Goal: Obtain resource: Obtain resource

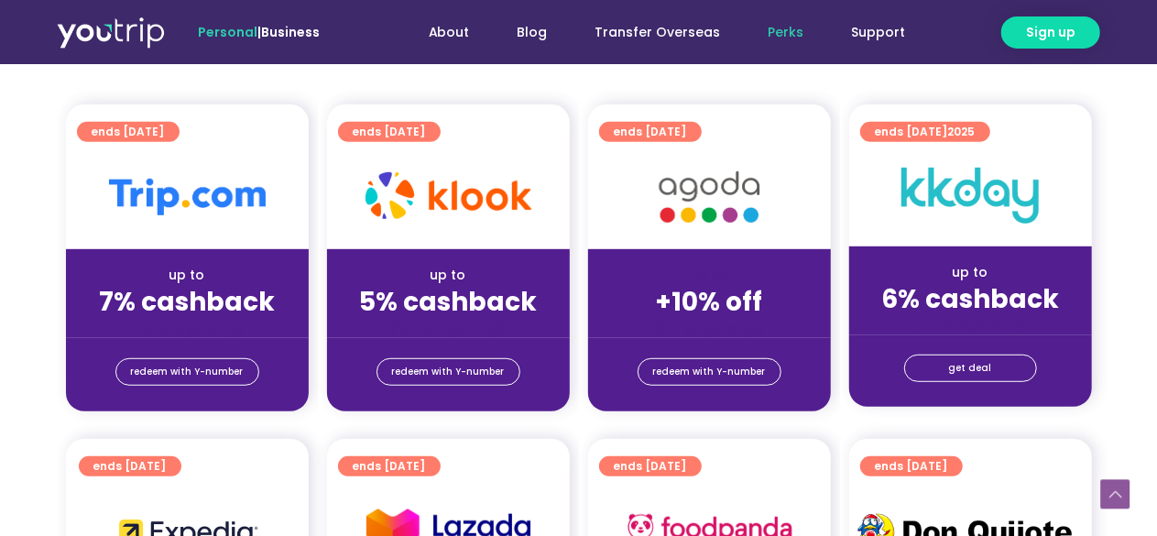
scroll to position [418, 0]
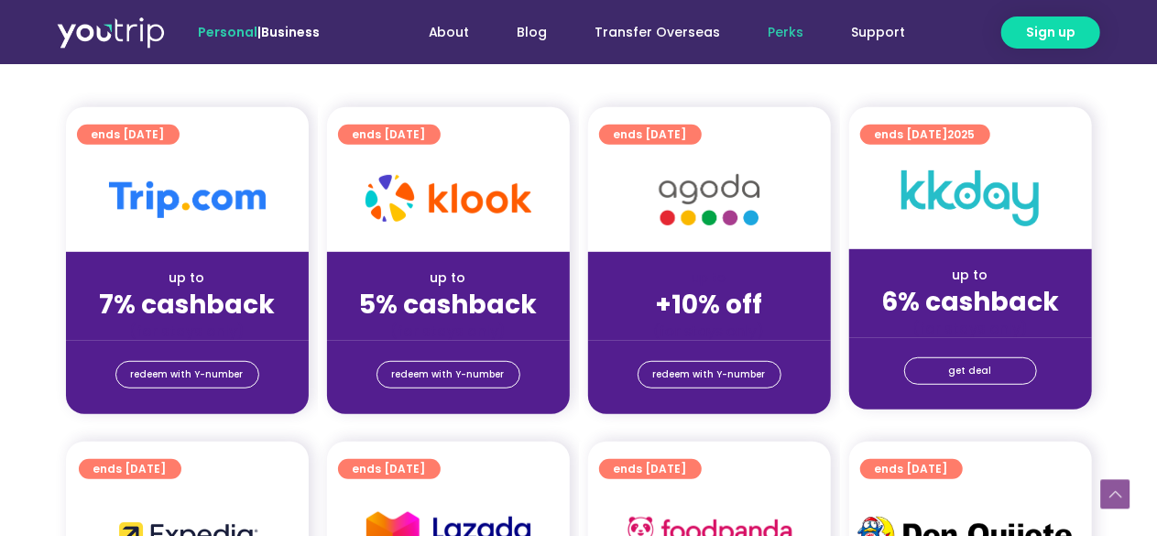
click at [183, 302] on strong "7% cashback" at bounding box center [187, 305] width 176 height 36
click at [165, 137] on span "ends 31 Mar 2027" at bounding box center [128, 135] width 73 height 20
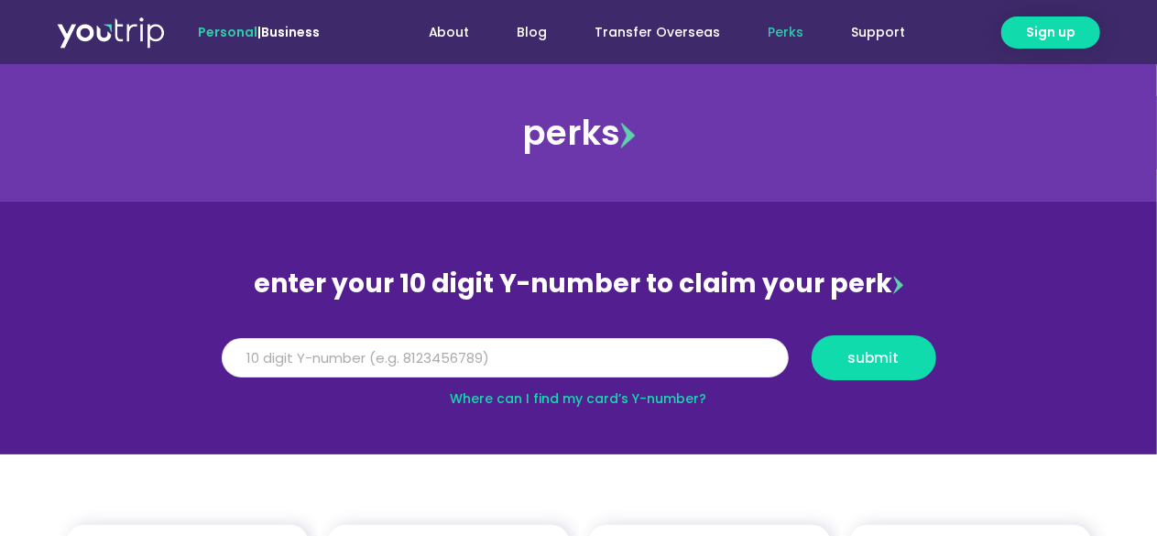
click at [385, 352] on input "Y Number" at bounding box center [505, 358] width 567 height 40
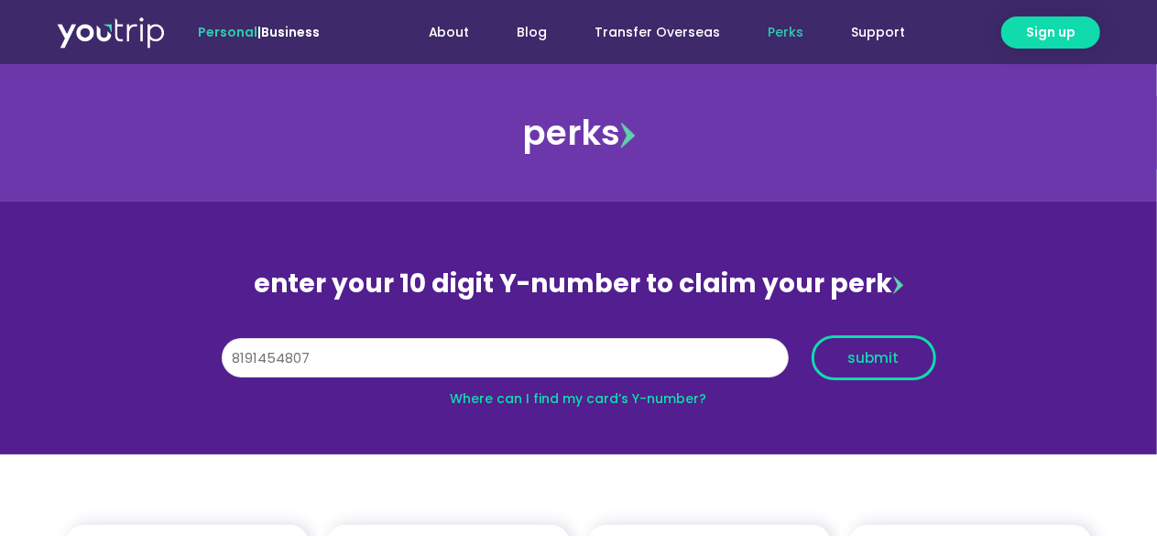
type input "8191454807"
click at [875, 339] on button "submit" at bounding box center [873, 357] width 125 height 45
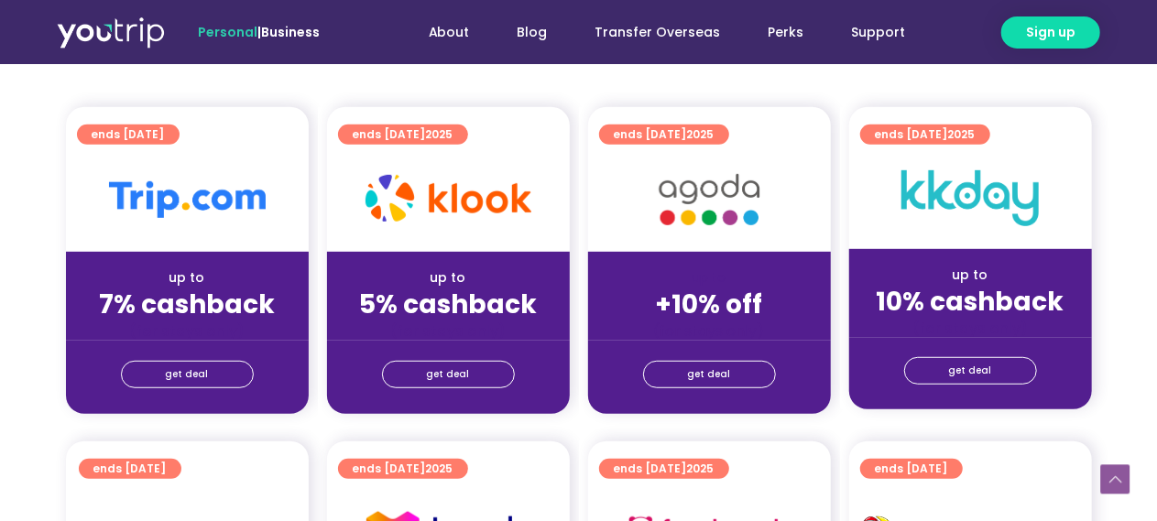
scroll to position [448, 0]
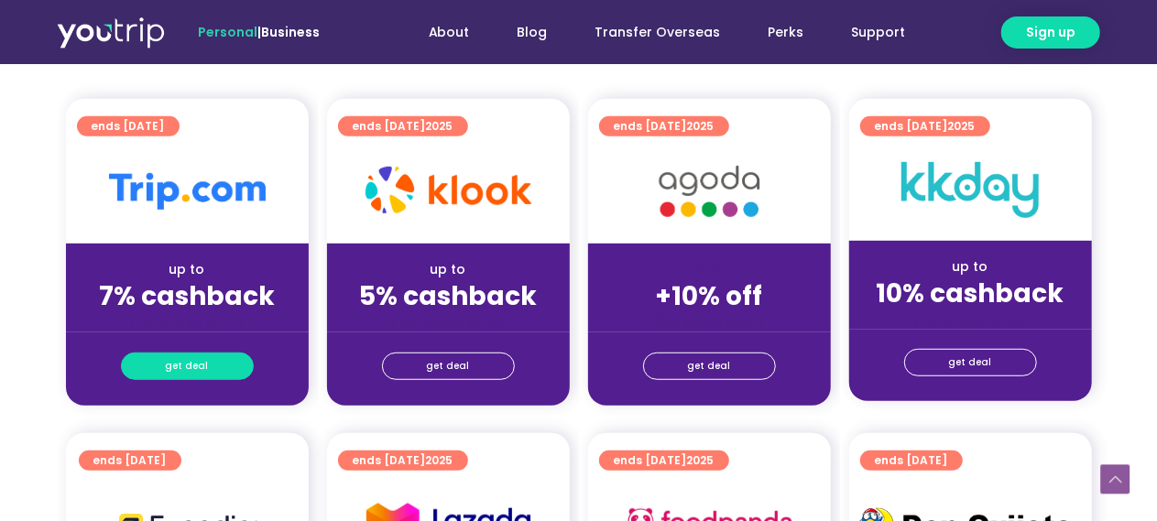
click at [227, 365] on link "get deal" at bounding box center [187, 366] width 133 height 27
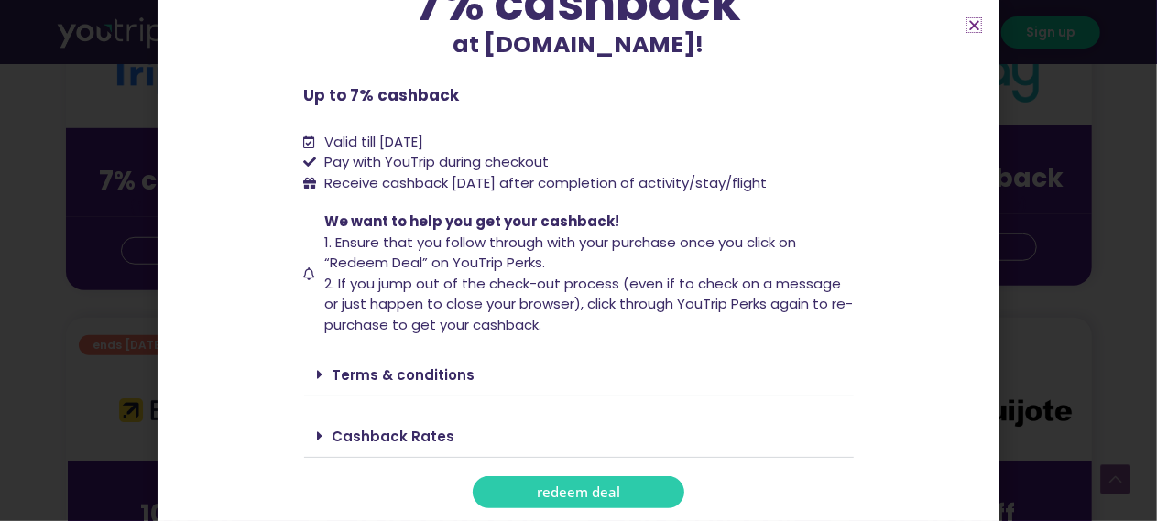
scroll to position [566, 0]
click at [407, 448] on div "Cashback Rates" at bounding box center [578, 436] width 549 height 43
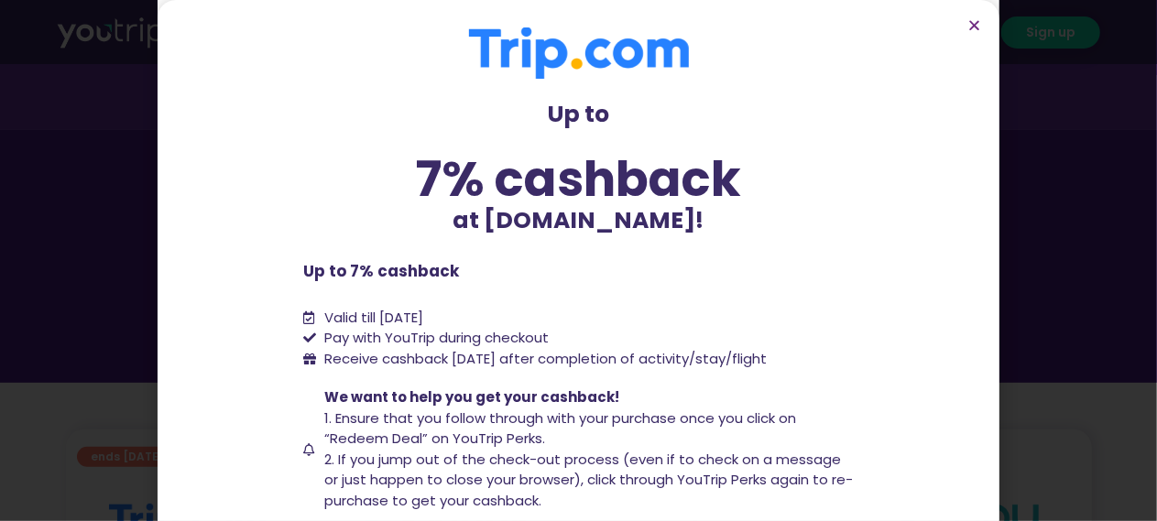
scroll to position [0, 0]
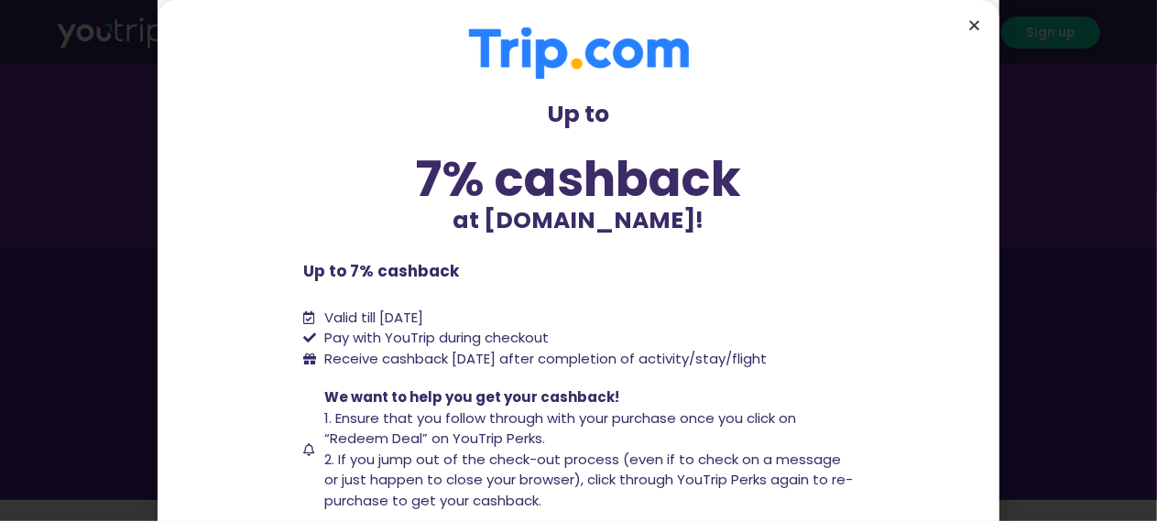
click at [972, 27] on icon "Close" at bounding box center [974, 25] width 14 height 14
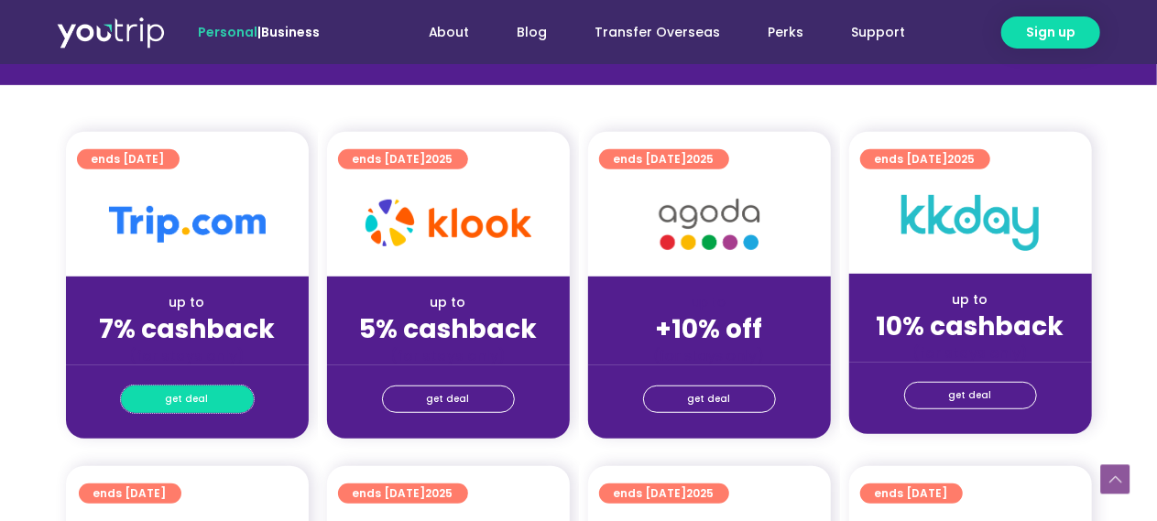
scroll to position [528, 0]
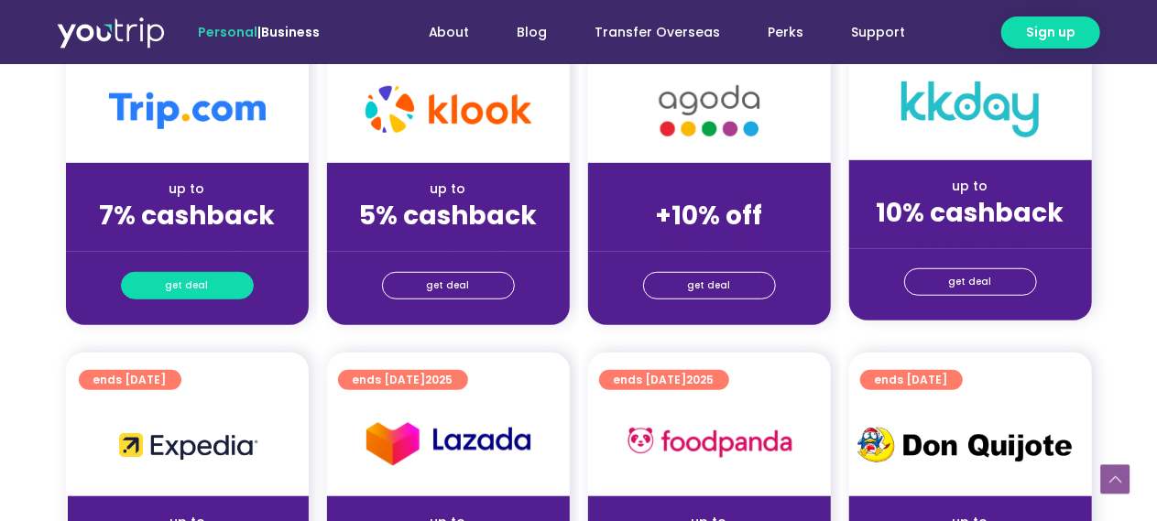
click at [191, 278] on span "get deal" at bounding box center [187, 286] width 43 height 26
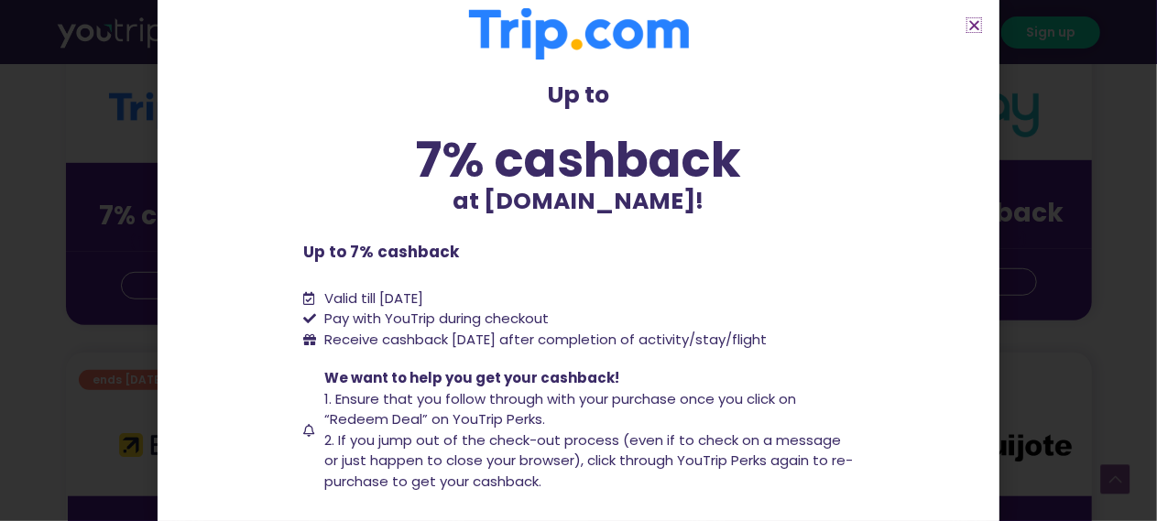
scroll to position [0, 0]
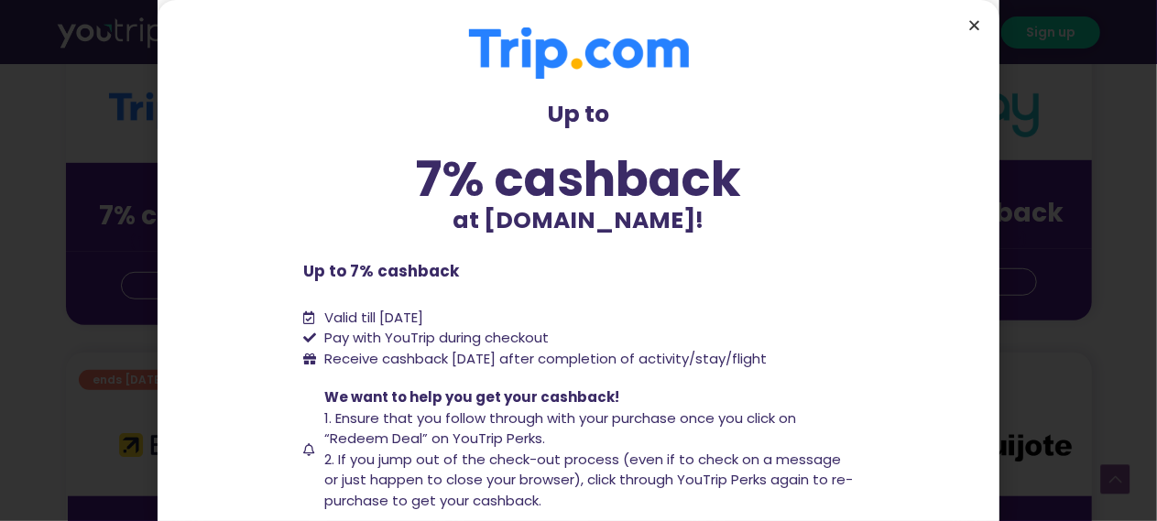
click at [976, 25] on icon "Close" at bounding box center [974, 25] width 14 height 14
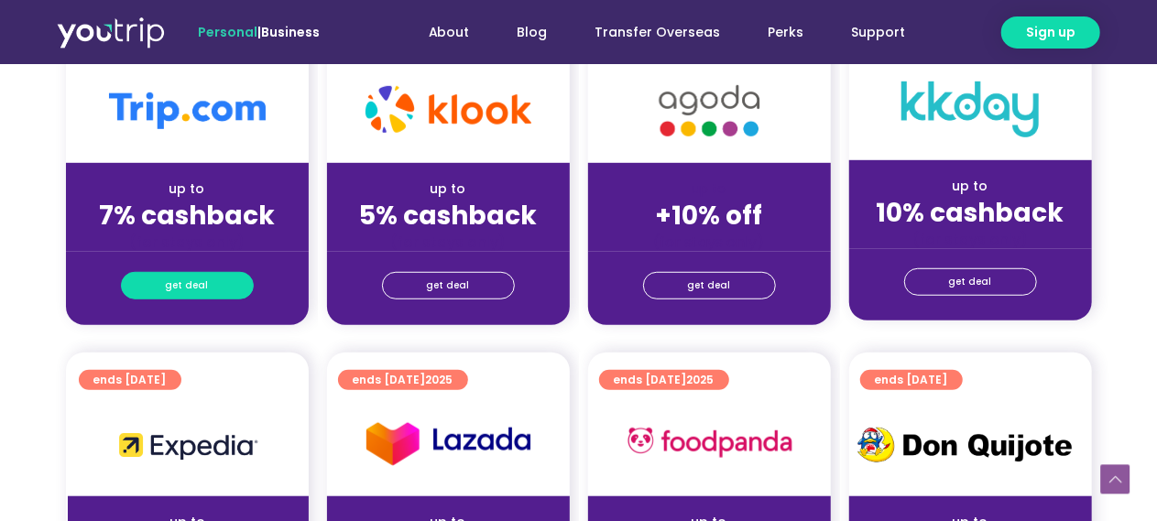
click at [201, 283] on span "get deal" at bounding box center [187, 286] width 43 height 26
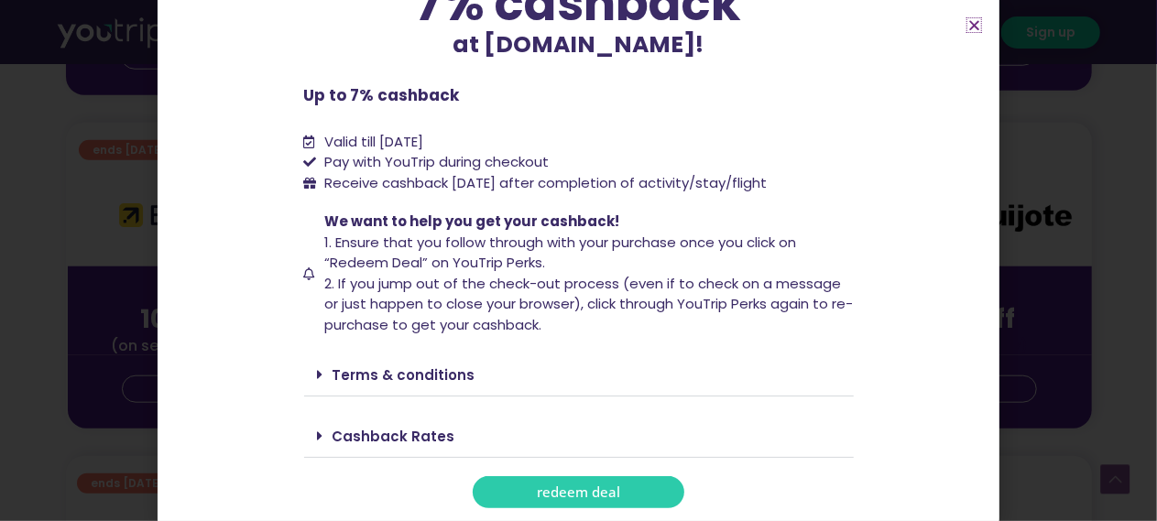
scroll to position [774, 0]
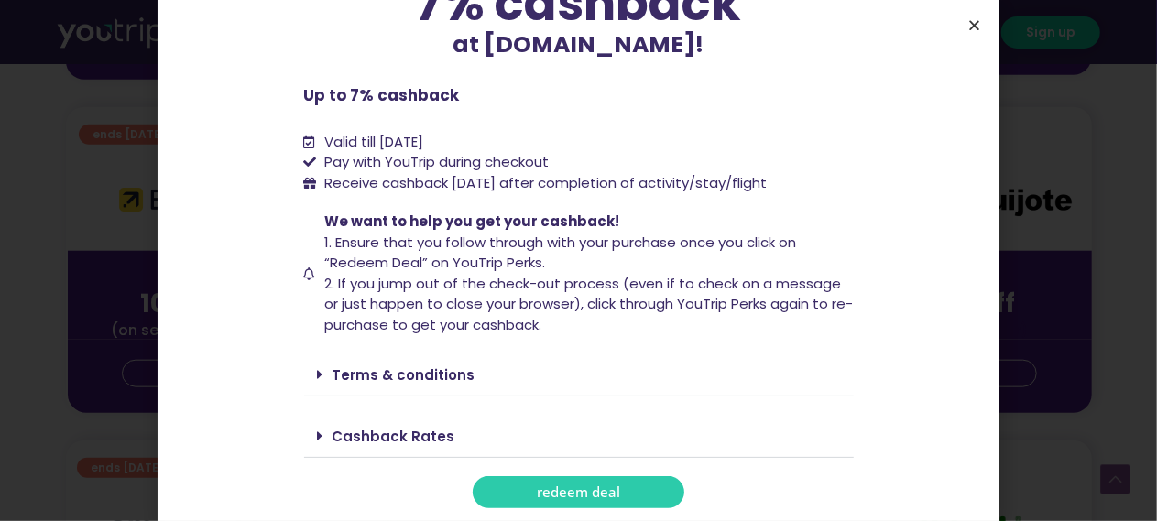
click at [976, 23] on icon "Close" at bounding box center [974, 25] width 14 height 14
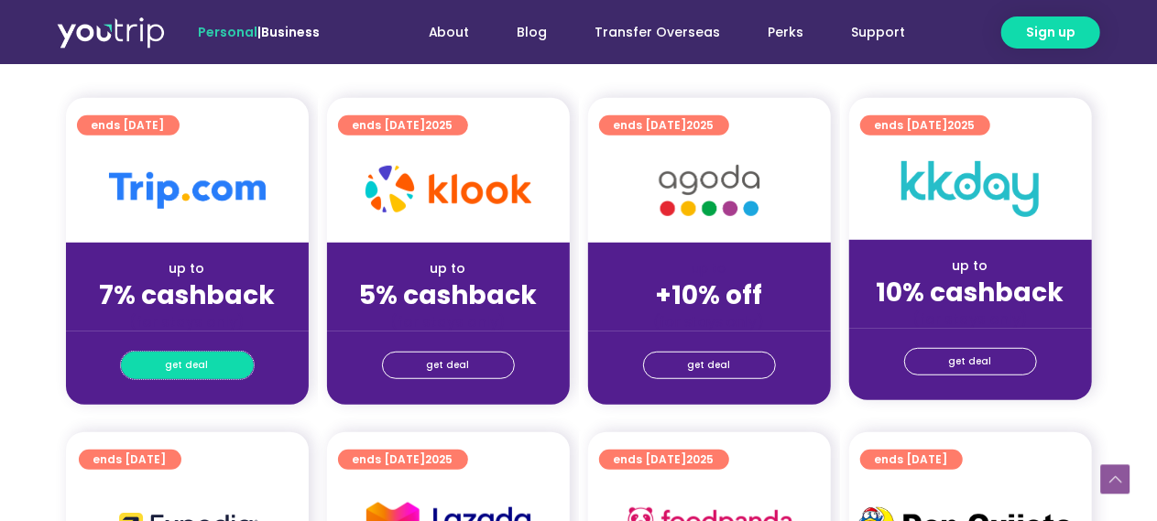
scroll to position [446, 0]
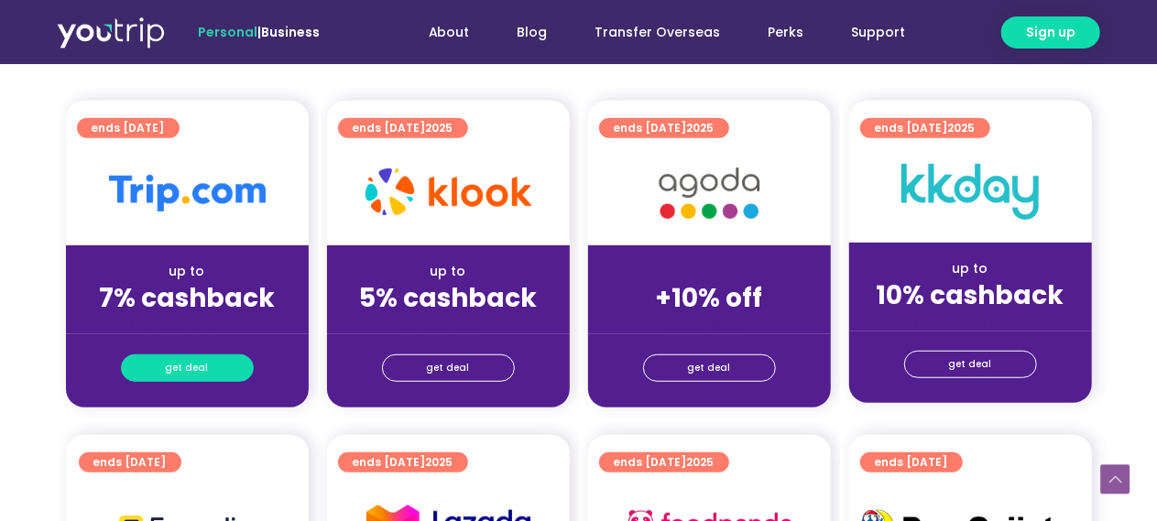
click at [220, 357] on link "get deal" at bounding box center [187, 367] width 133 height 27
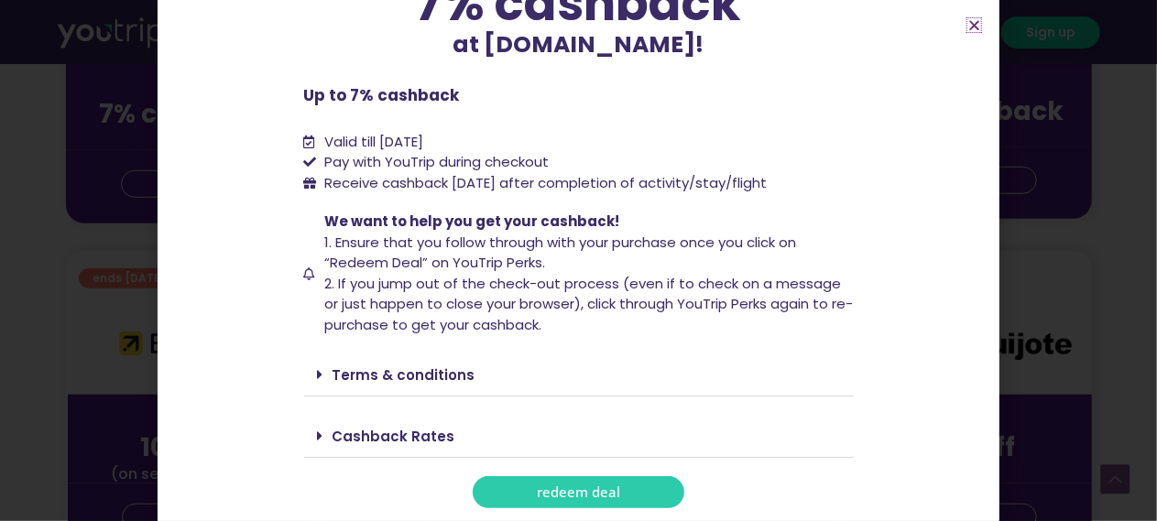
scroll to position [631, 0]
click at [408, 423] on div "Cashback Rates" at bounding box center [578, 436] width 549 height 43
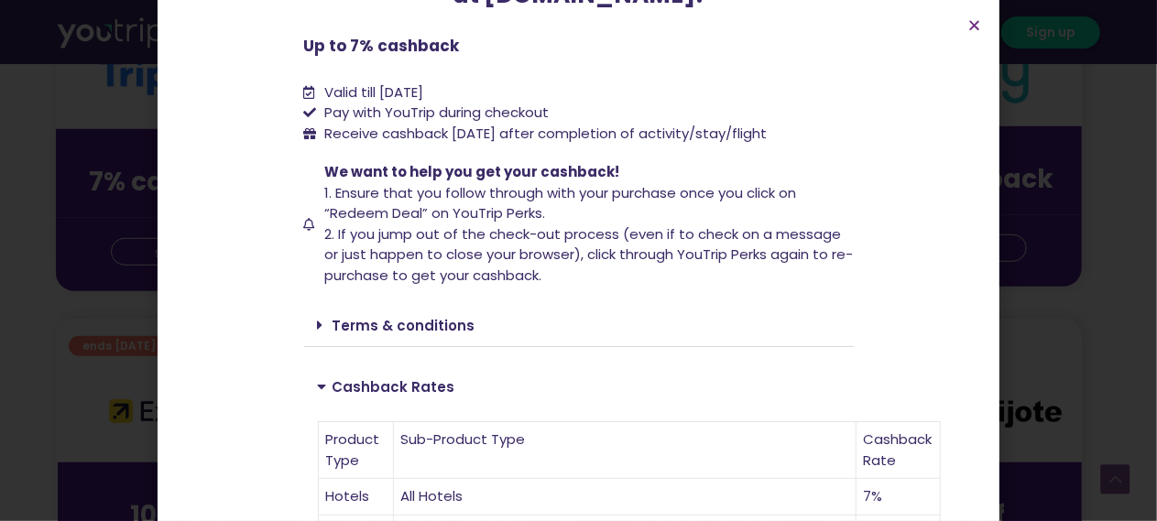
scroll to position [189, 0]
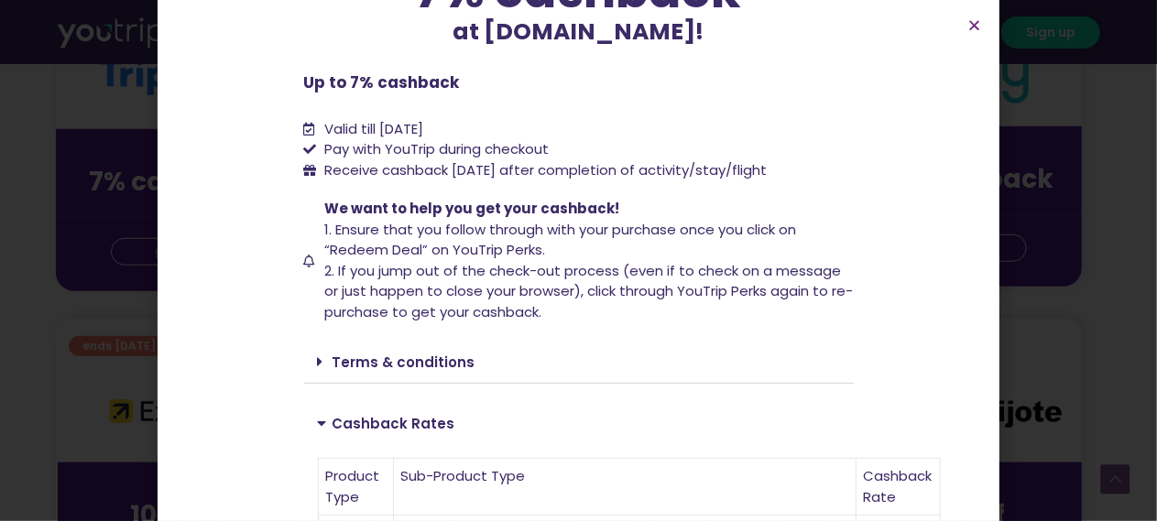
click at [977, 14] on section "Up to 7% cashback at [DOMAIN_NAME]! Up to 7% cashback at [DOMAIN_NAME]! Up to 7…" at bounding box center [578, 519] width 842 height 1417
click at [976, 16] on section "Up to 7% cashback at [DOMAIN_NAME]! Up to 7% cashback at [DOMAIN_NAME]! Up to 7…" at bounding box center [578, 519] width 842 height 1417
click at [972, 18] on icon "Close" at bounding box center [974, 25] width 14 height 14
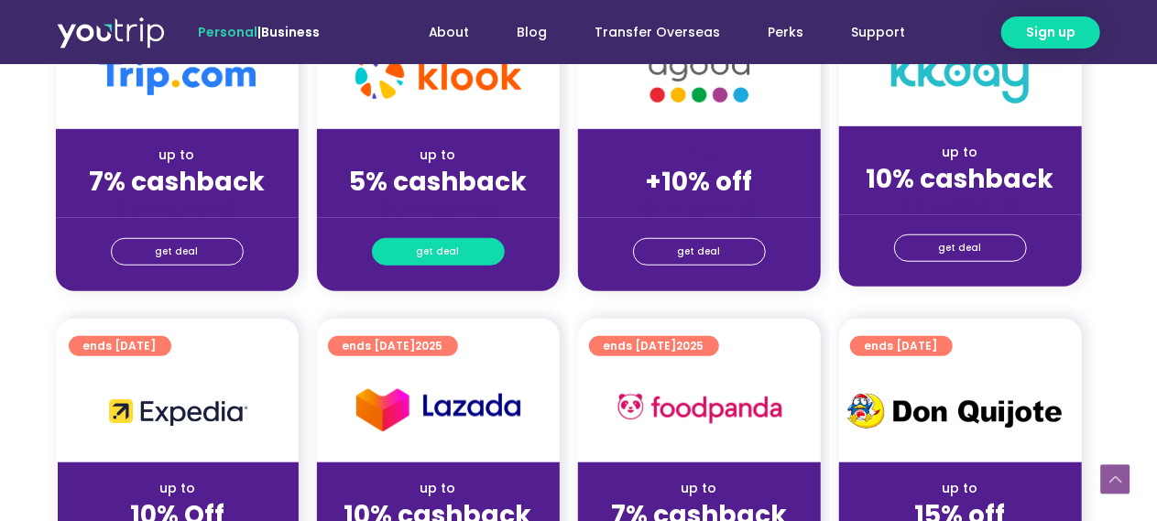
click at [446, 250] on span "get deal" at bounding box center [438, 252] width 43 height 26
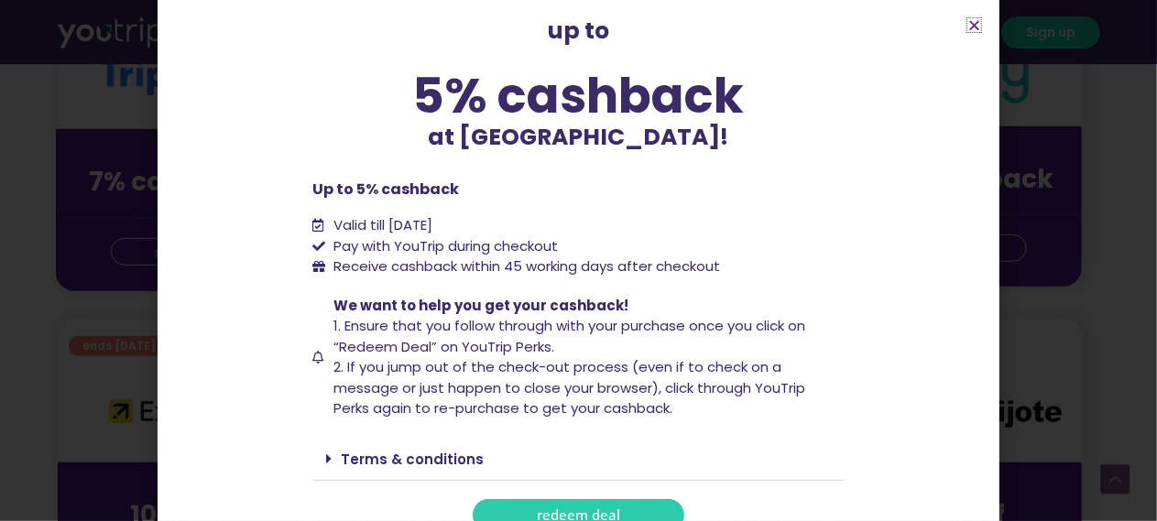
scroll to position [133, 0]
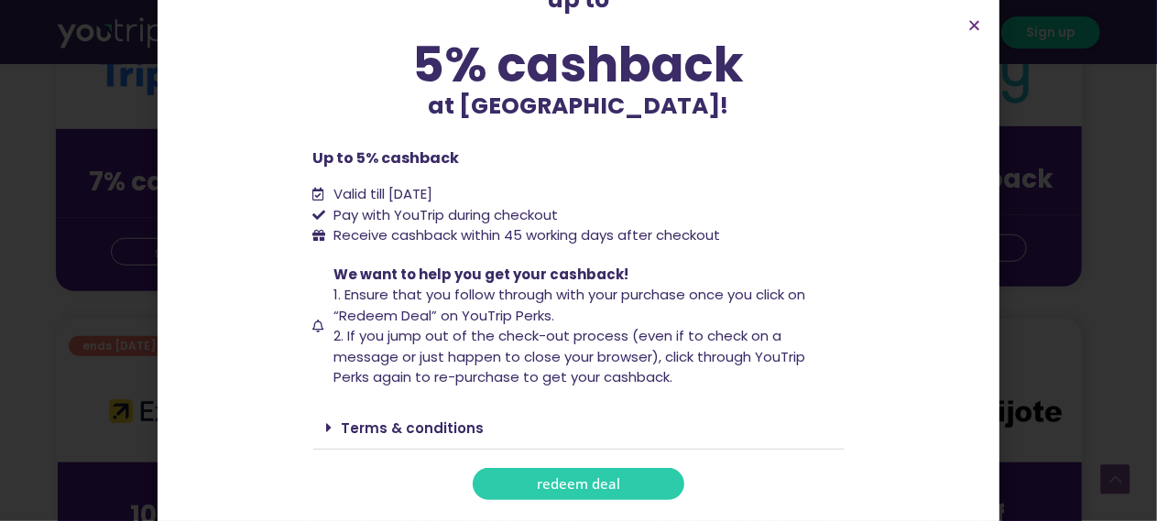
click at [455, 427] on link "Terms & conditions" at bounding box center [413, 427] width 143 height 19
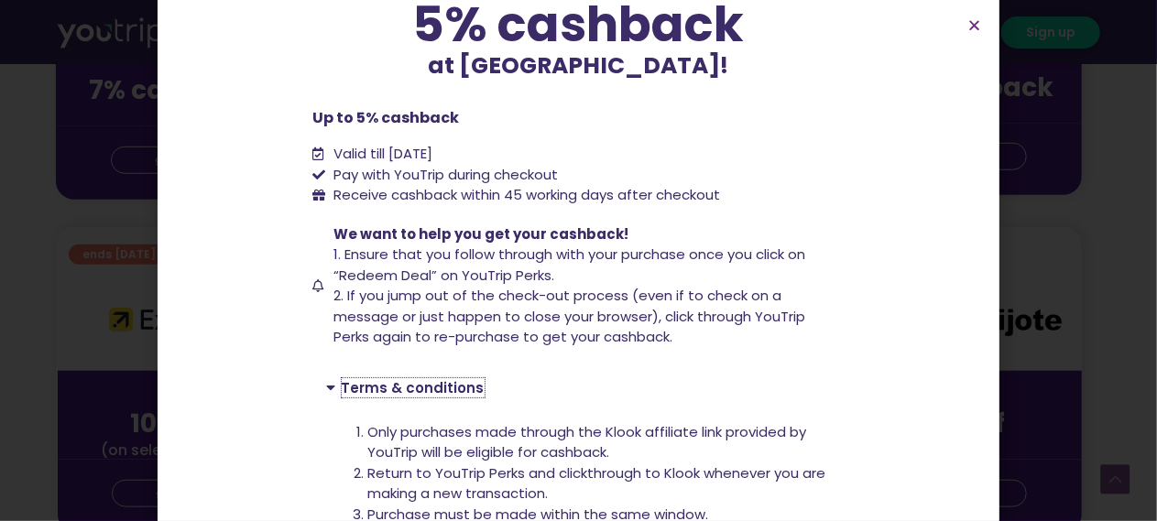
scroll to position [0, 0]
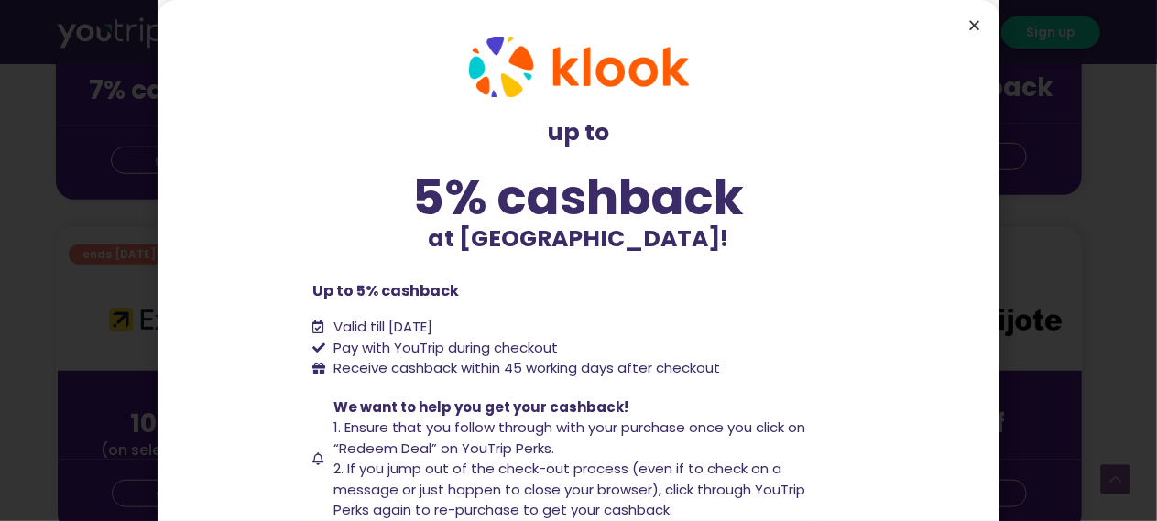
click at [970, 27] on icon "Close" at bounding box center [974, 25] width 14 height 14
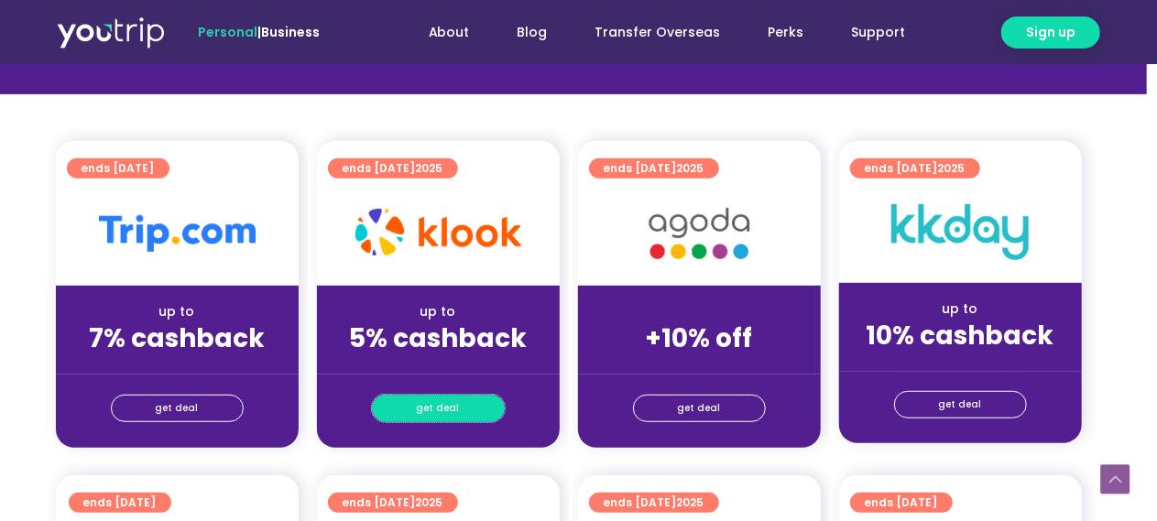
scroll to position [405, 10]
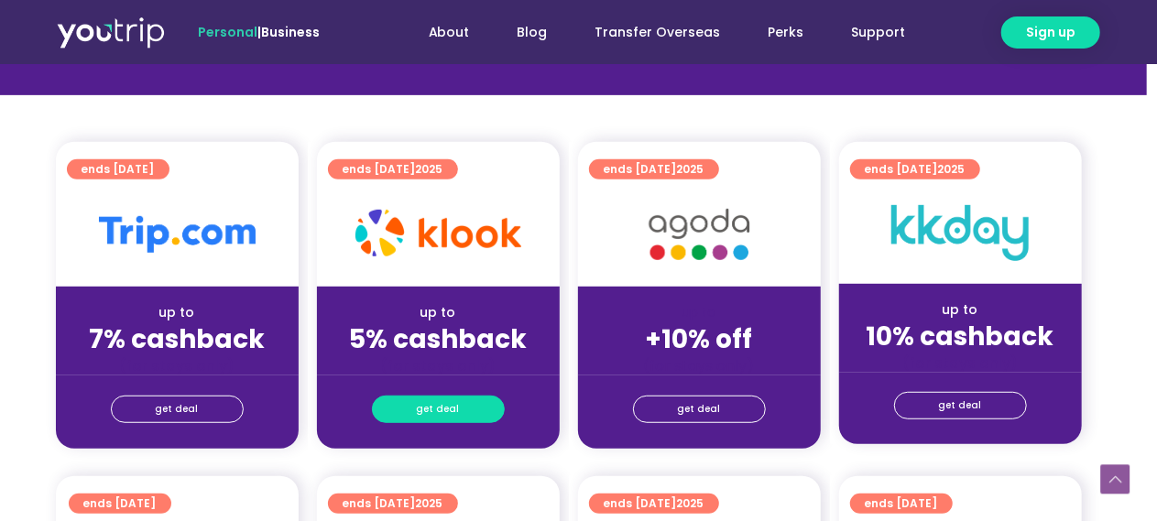
click at [469, 414] on link "get deal" at bounding box center [438, 409] width 133 height 27
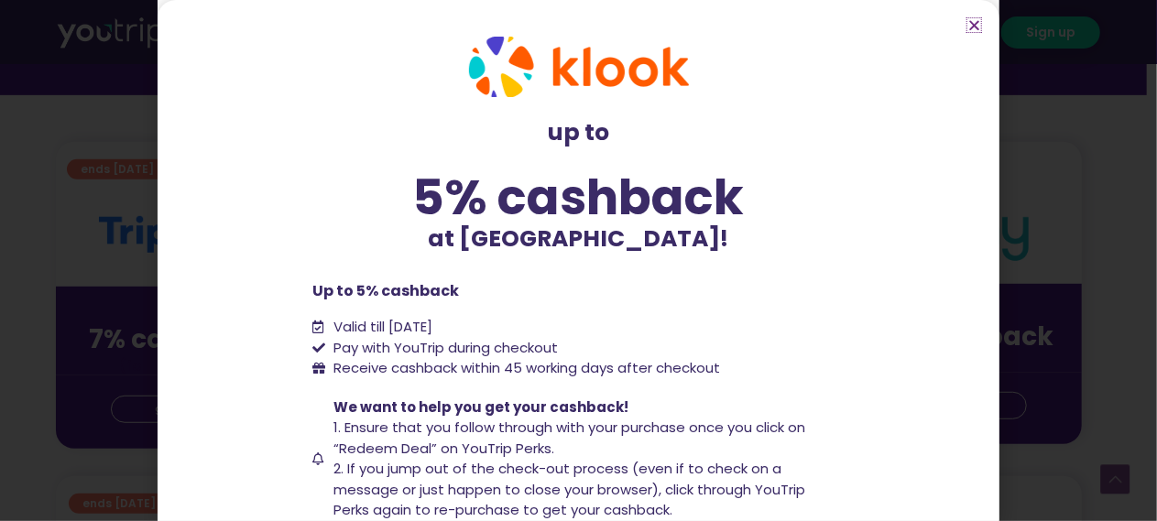
scroll to position [133, 0]
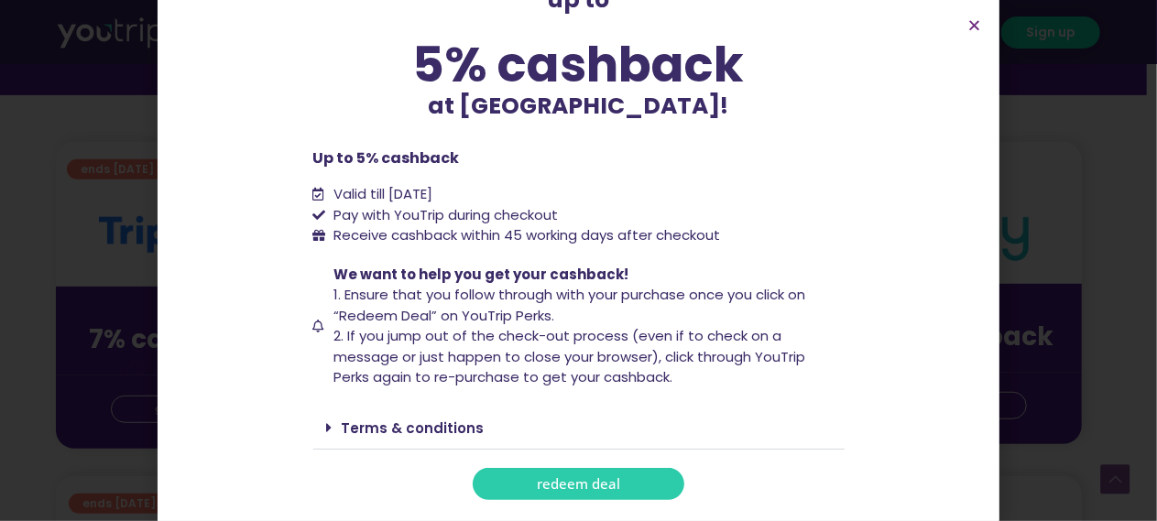
click at [690, 439] on div "Terms & conditions" at bounding box center [578, 428] width 531 height 43
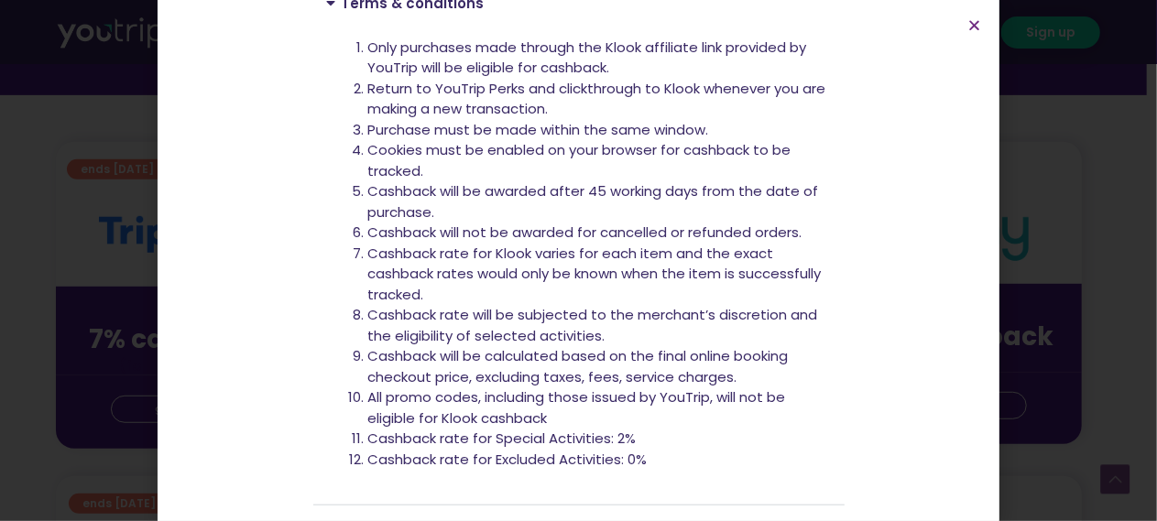
scroll to position [614, 0]
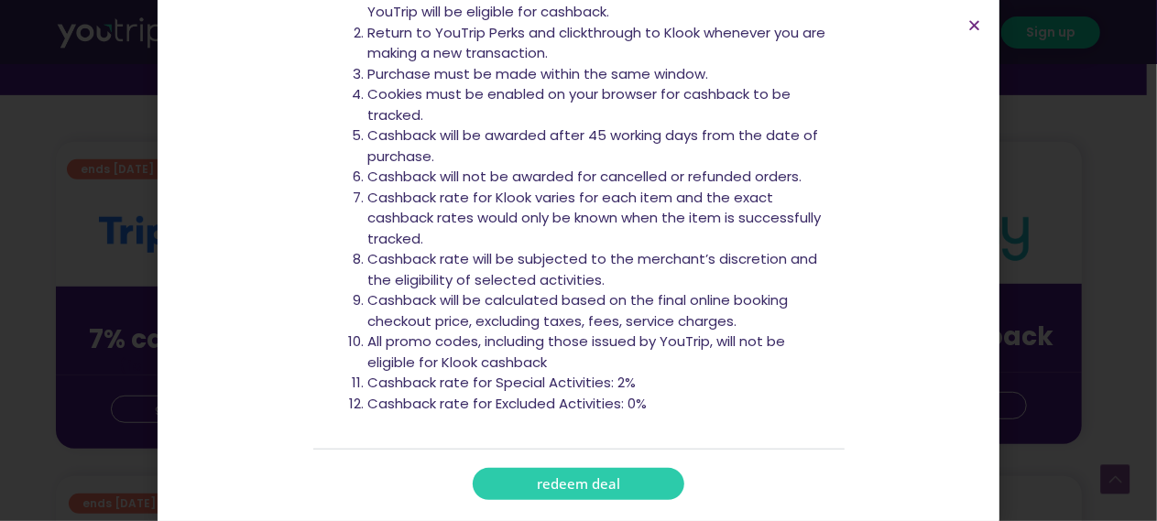
click at [1050, 346] on div "up to 5% cashback at [GEOGRAPHIC_DATA]! up to 5% cashback at [GEOGRAPHIC_DATA]!…" at bounding box center [578, 260] width 1157 height 521
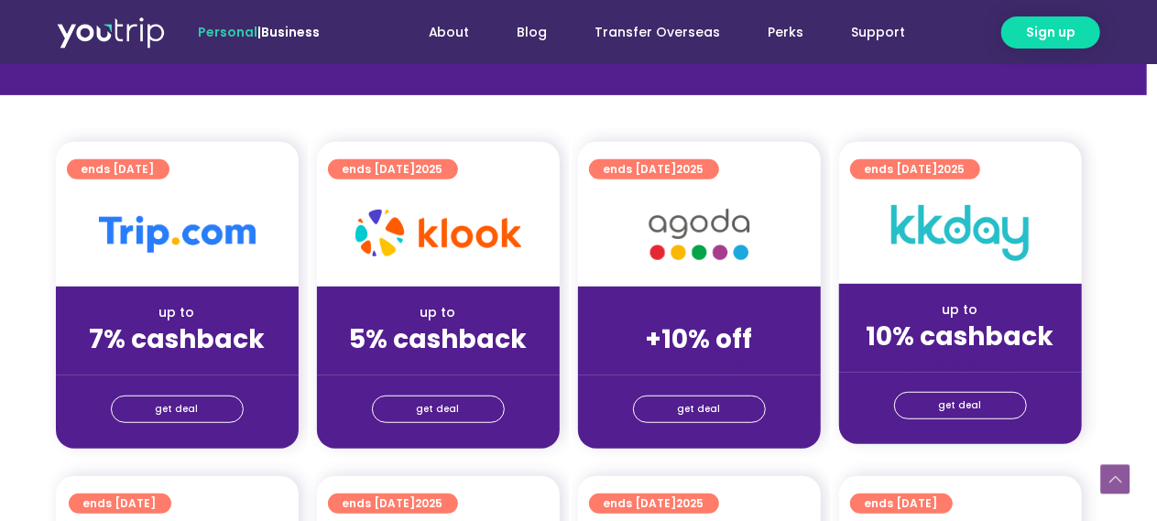
click at [456, 394] on div "get deal" at bounding box center [438, 408] width 243 height 29
click at [462, 403] on link "get deal" at bounding box center [438, 409] width 133 height 27
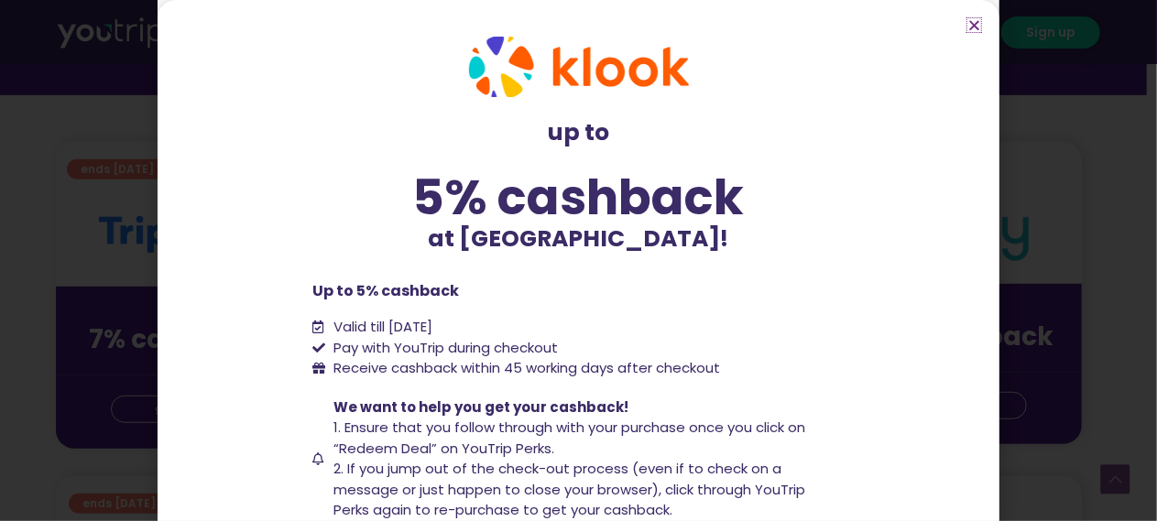
scroll to position [133, 0]
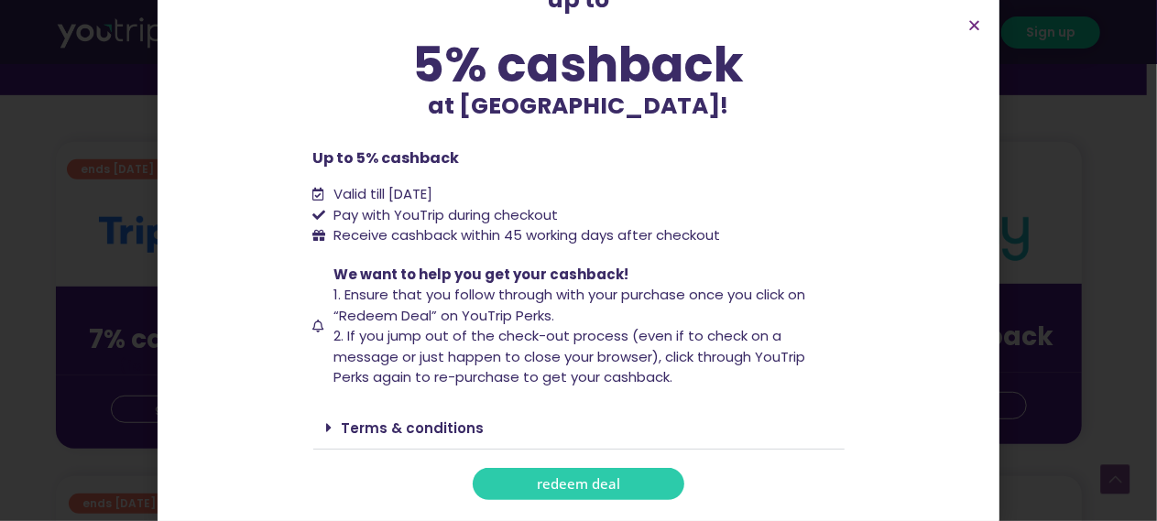
click at [436, 420] on link "Terms & conditions" at bounding box center [413, 427] width 143 height 19
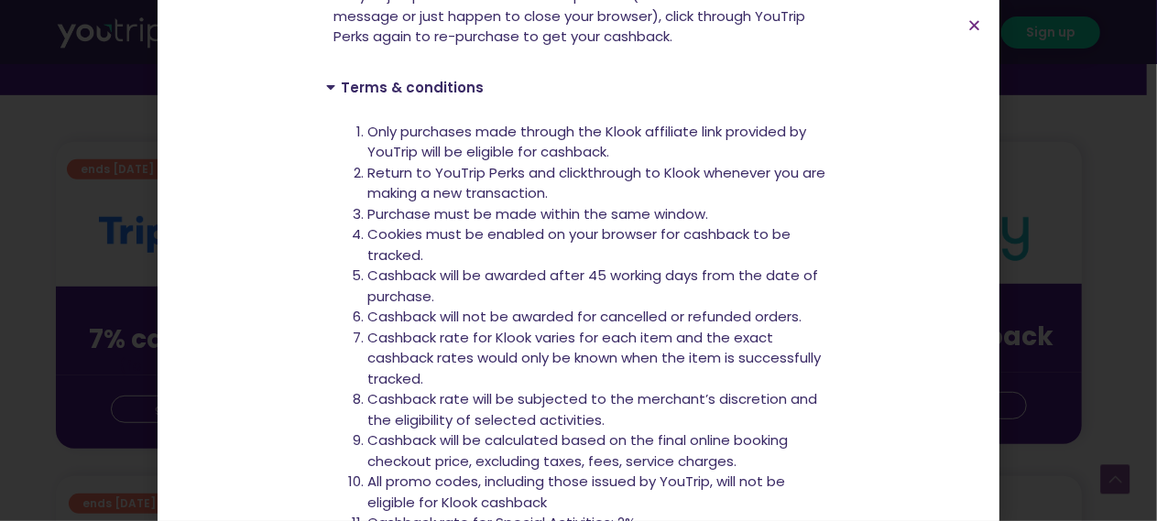
scroll to position [614, 0]
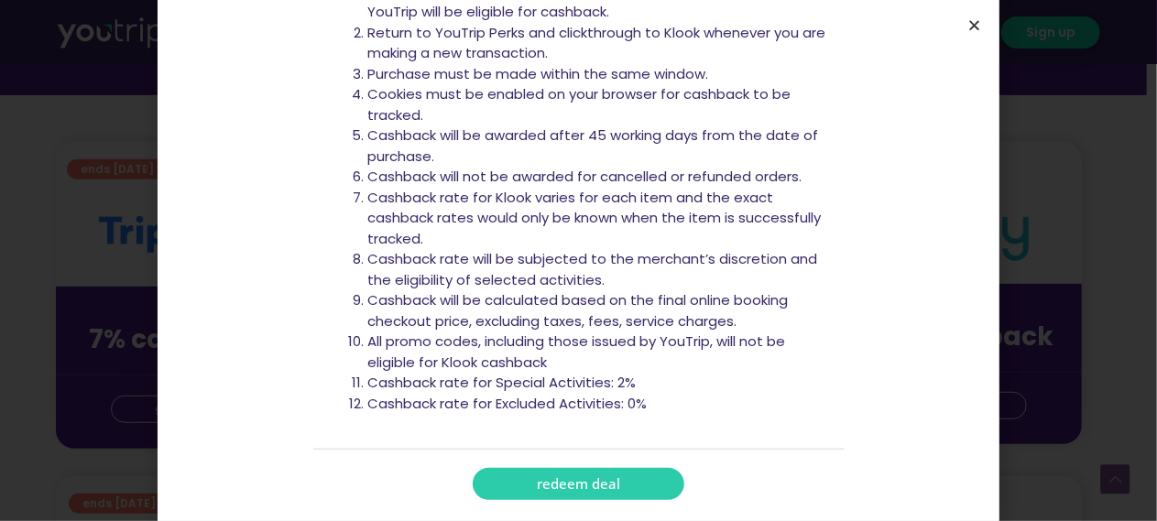
click at [973, 27] on icon "Close" at bounding box center [974, 25] width 14 height 14
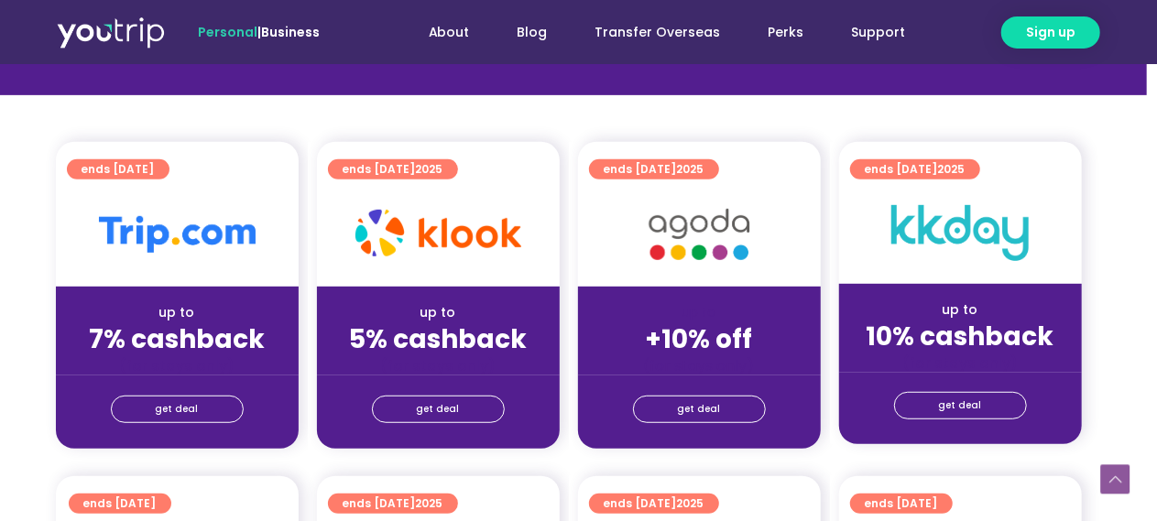
click at [622, 213] on div at bounding box center [699, 234] width 243 height 104
